Goal: Information Seeking & Learning: Learn about a topic

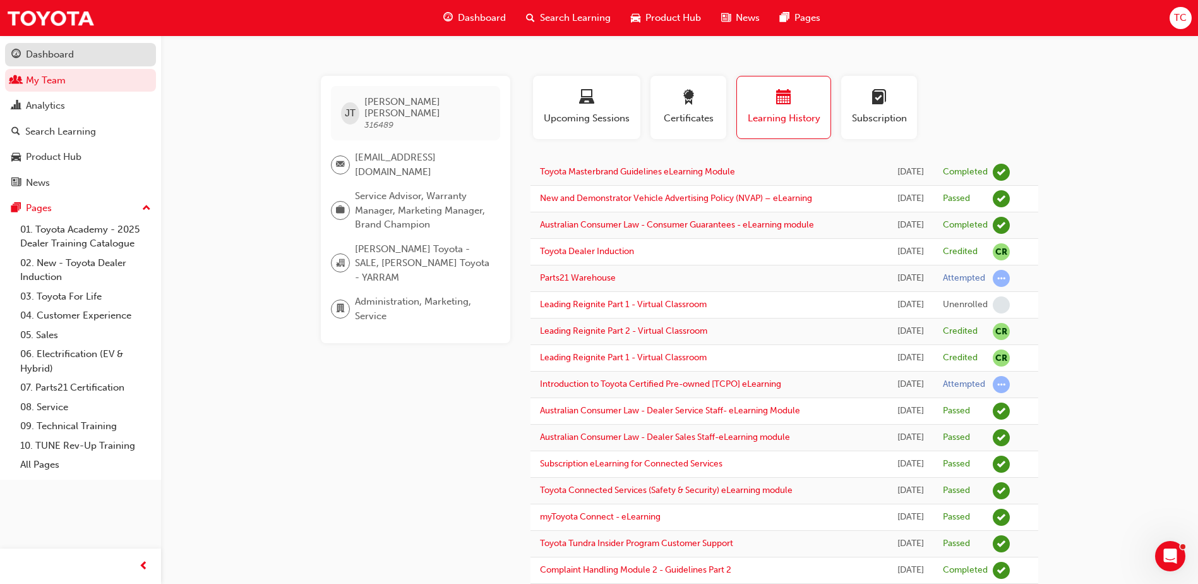
click at [114, 61] on div "Dashboard" at bounding box center [80, 55] width 138 height 16
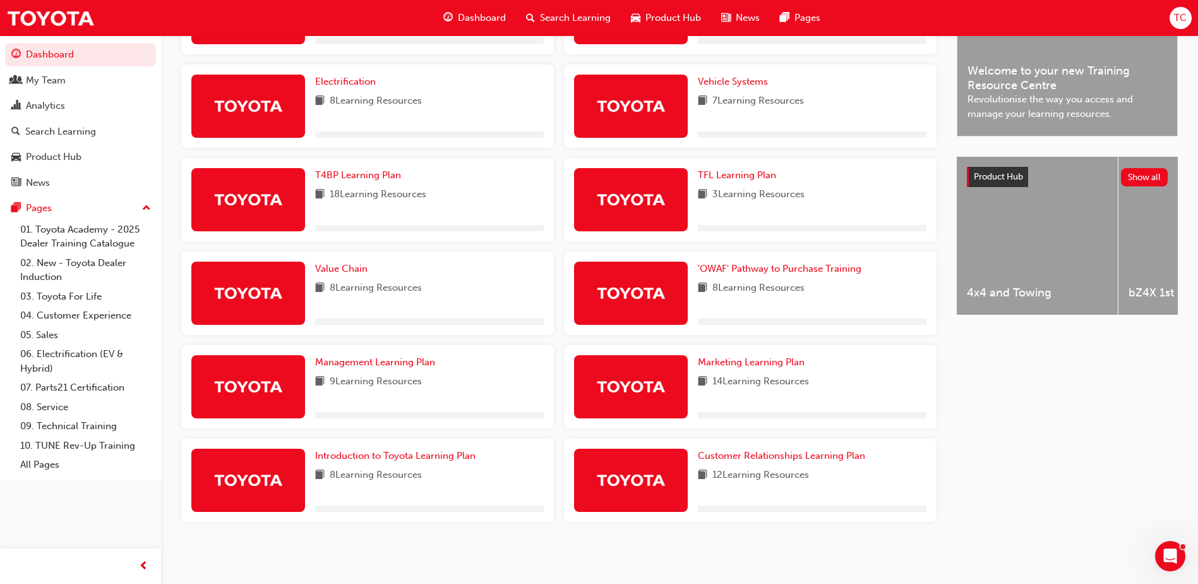
scroll to position [381, 0]
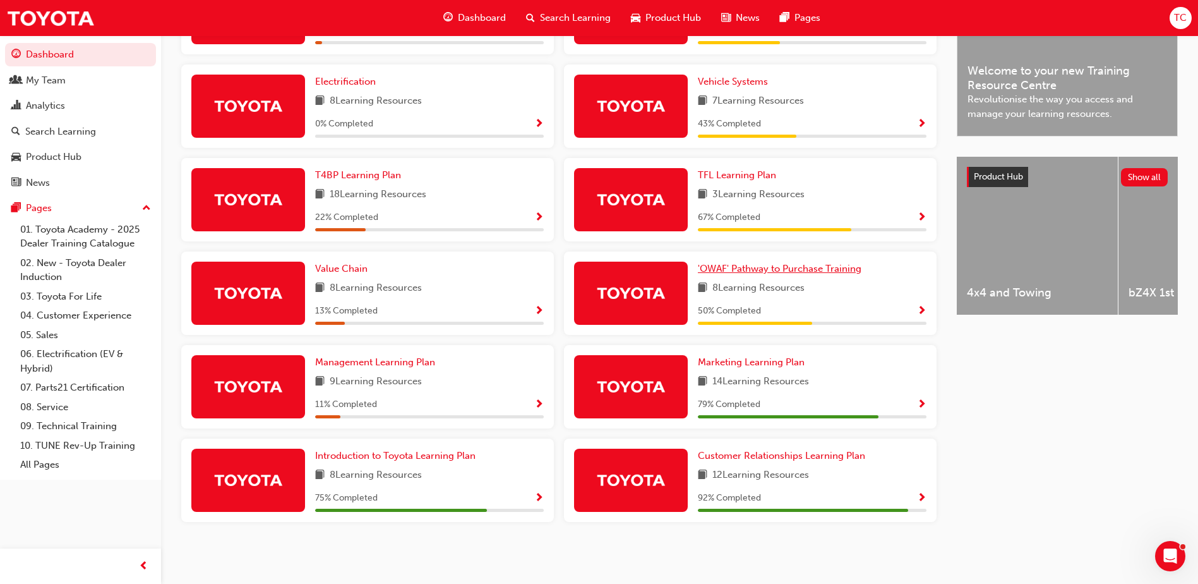
click at [759, 266] on span "'OWAF' Pathway to Purchase Training" at bounding box center [780, 268] width 164 height 11
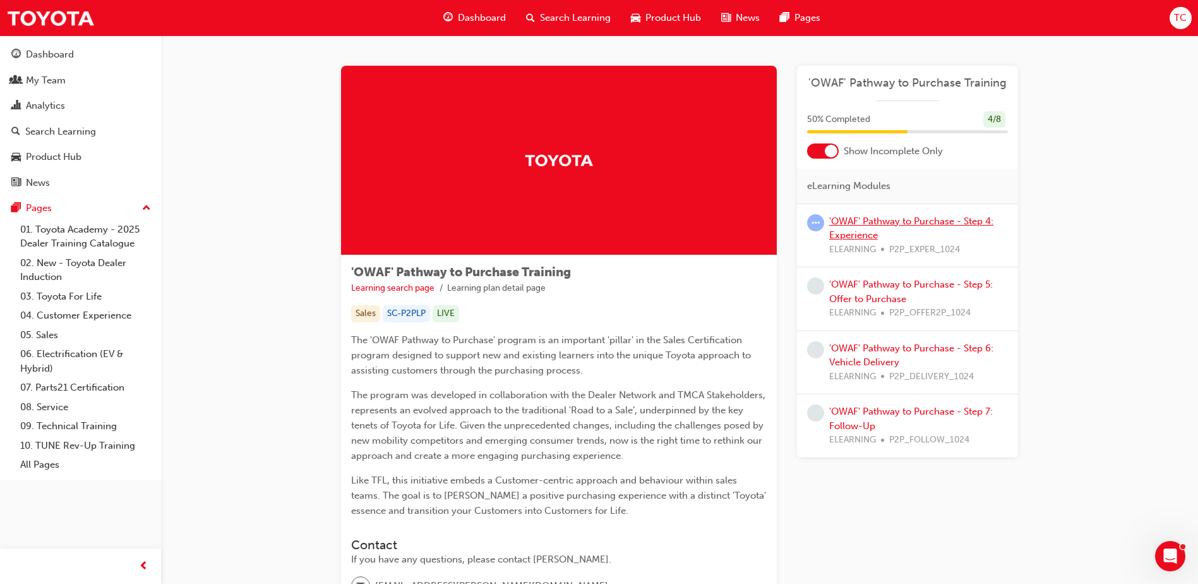
click at [907, 221] on link "'OWAF' Pathway to Purchase - Step 4: Experience" at bounding box center [911, 228] width 164 height 26
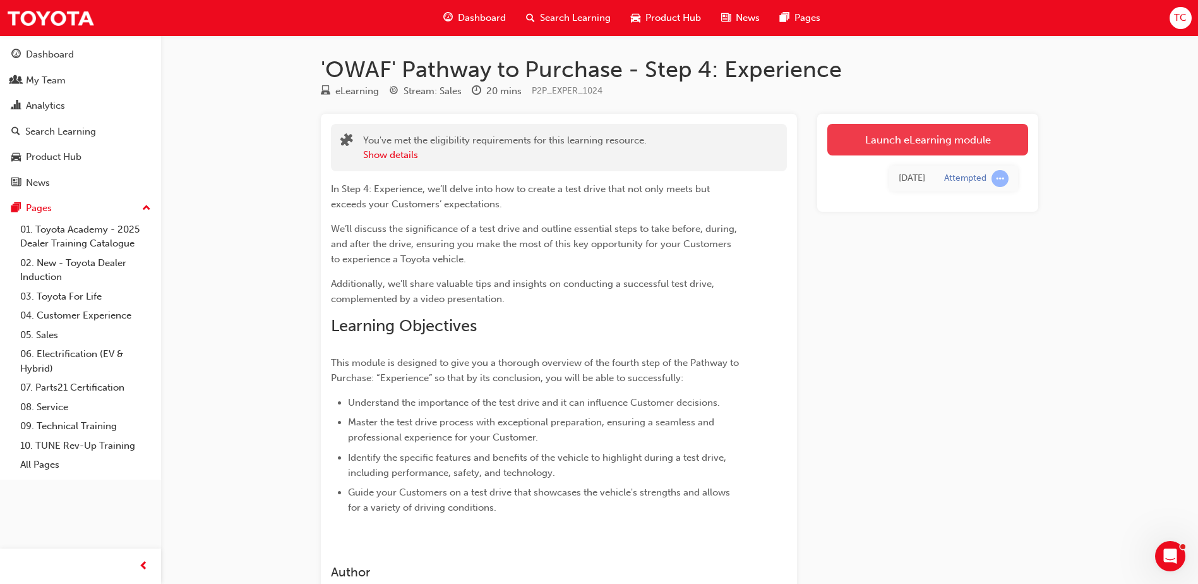
click at [914, 138] on link "Launch eLearning module" at bounding box center [927, 140] width 201 height 32
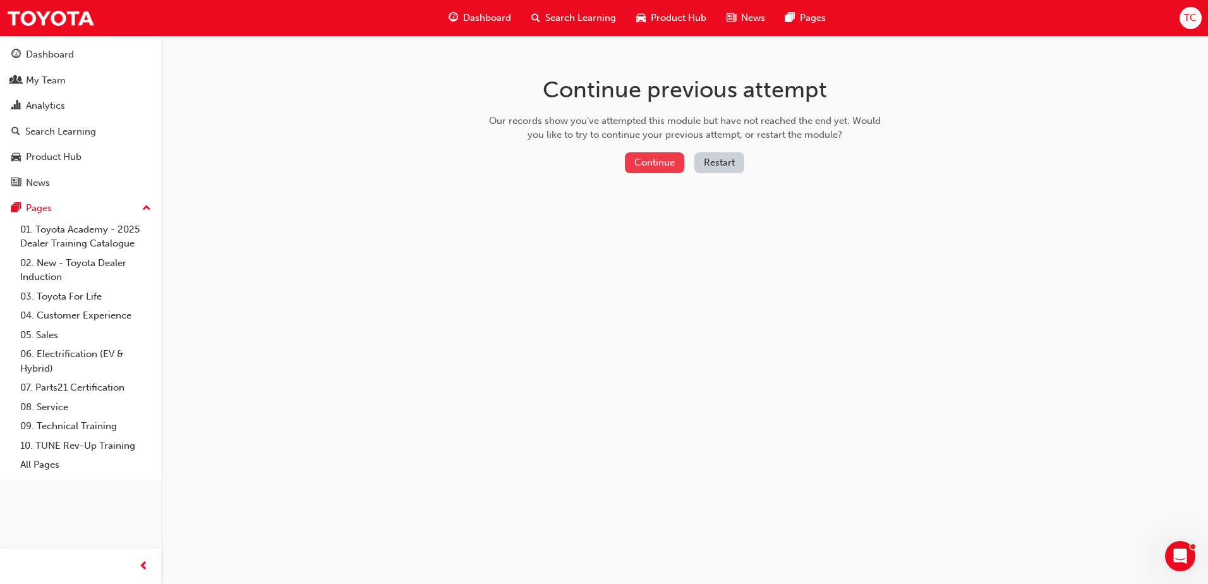
click at [663, 161] on button "Continue" at bounding box center [654, 162] width 59 height 21
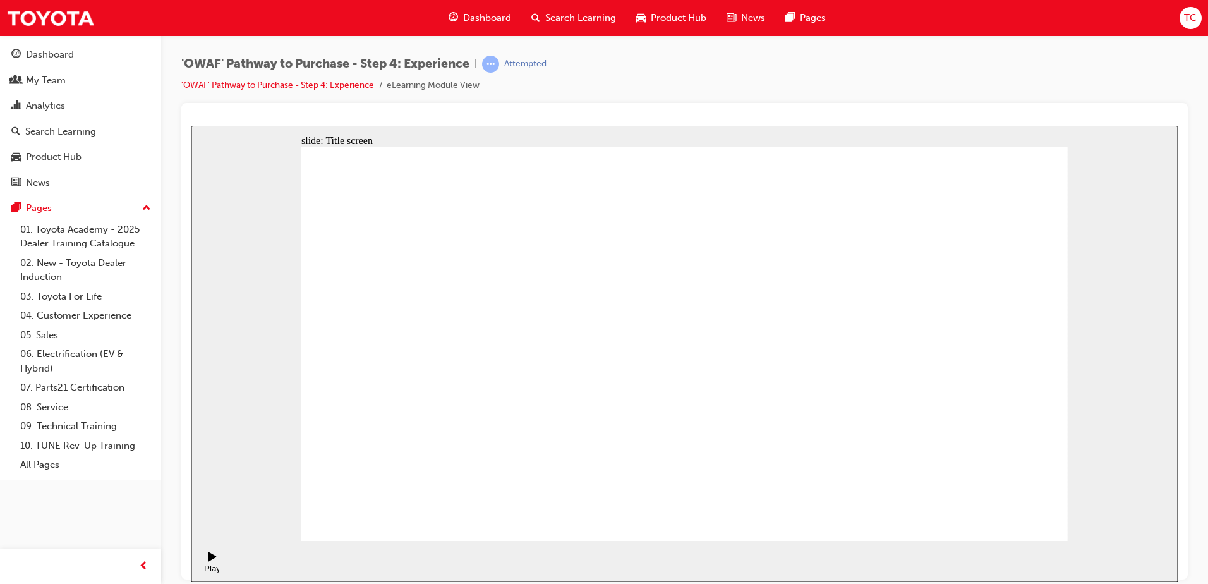
drag, startPoint x: 1038, startPoint y: 514, endPoint x: 1015, endPoint y: 516, distance: 23.4
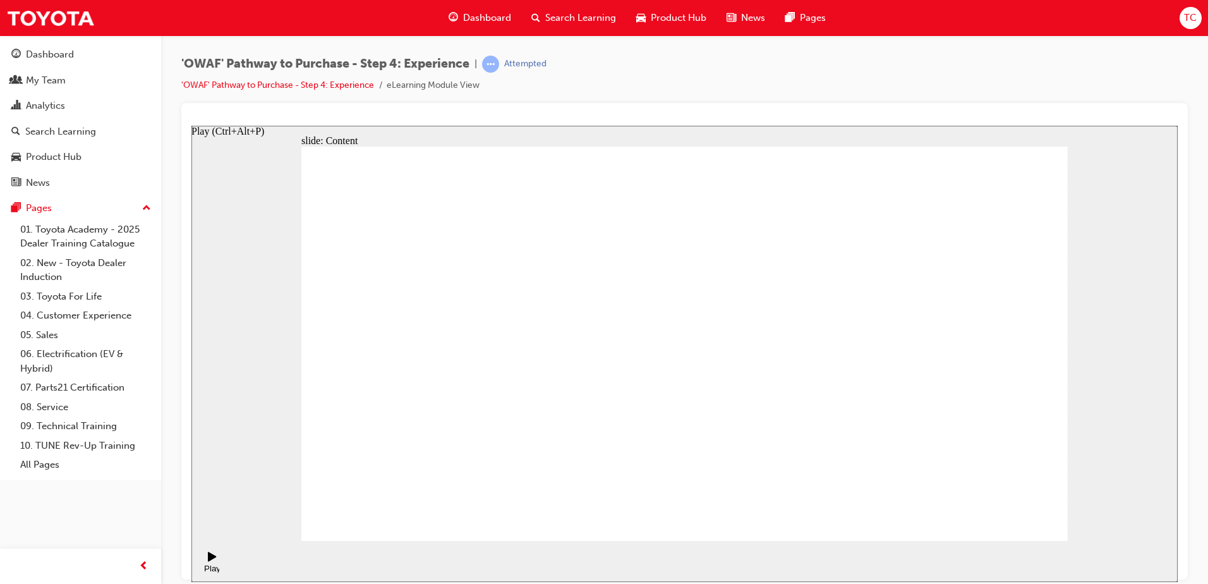
click at [209, 560] on icon "Play (Ctrl+Alt+P)" at bounding box center [212, 555] width 8 height 9
click at [229, 390] on div "slide: Content Rectangle 1 Rectangle 4 E EASY & ENJOYABLE Rectangle 1 Rectangle…" at bounding box center [684, 353] width 986 height 456
click at [210, 560] on rect "Pause (Ctrl+Alt+P)" at bounding box center [211, 555] width 2 height 9
click at [208, 560] on icon "Play (Ctrl+Alt+P)" at bounding box center [212, 555] width 8 height 9
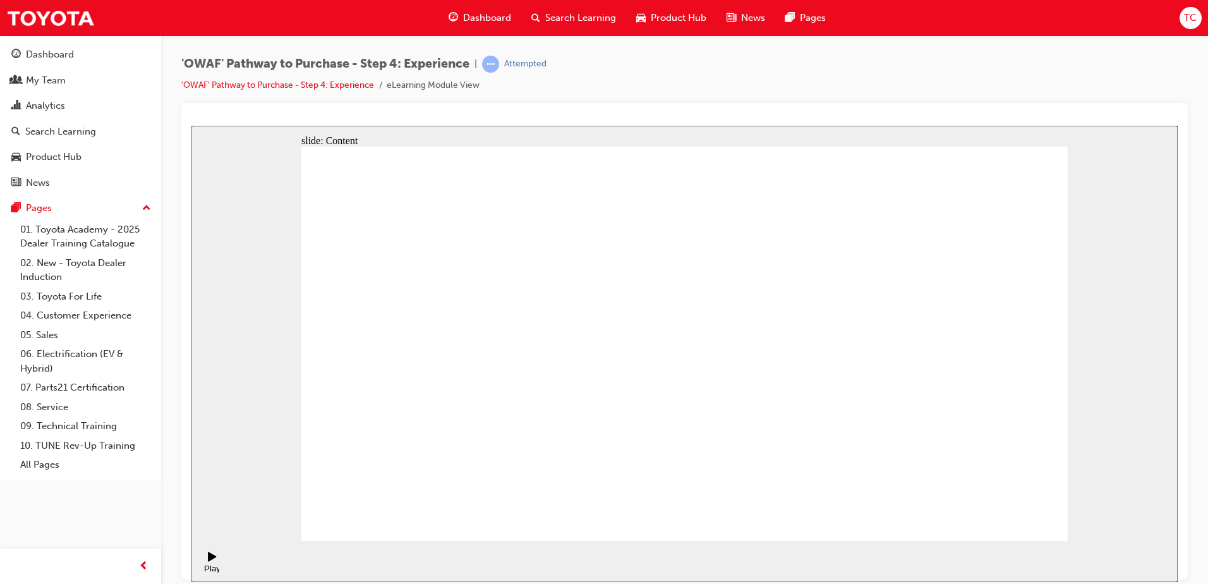
drag, startPoint x: 1001, startPoint y: 524, endPoint x: 1005, endPoint y: 518, distance: 6.8
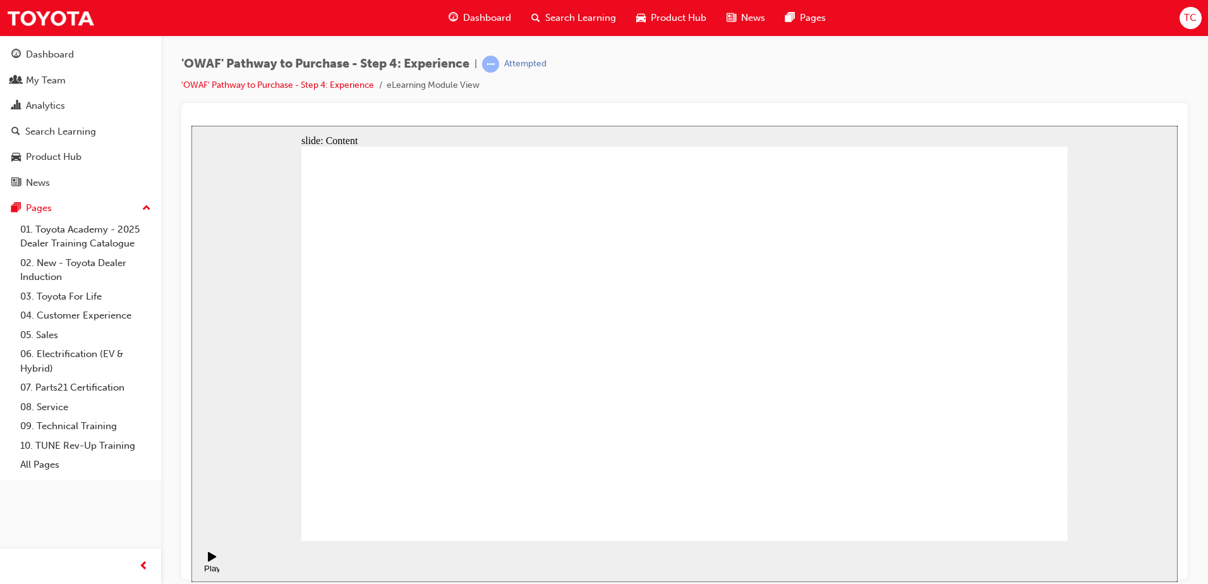
click at [1187, 15] on span "TC" at bounding box center [1190, 18] width 13 height 15
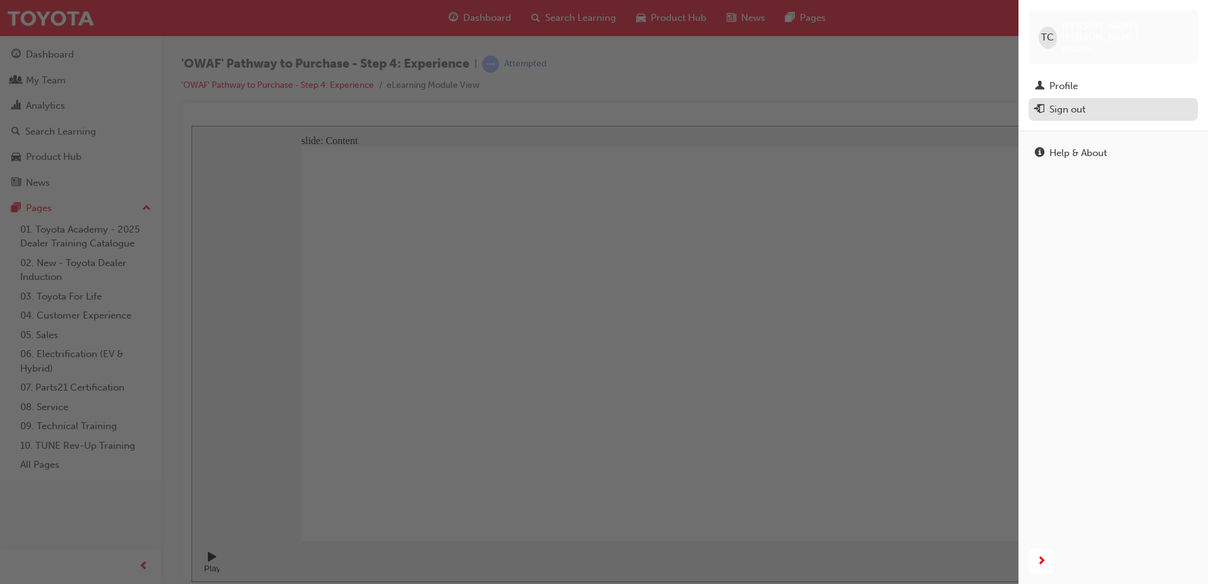
click at [1072, 102] on div "Sign out" at bounding box center [1067, 109] width 36 height 15
